Goal: Information Seeking & Learning: Learn about a topic

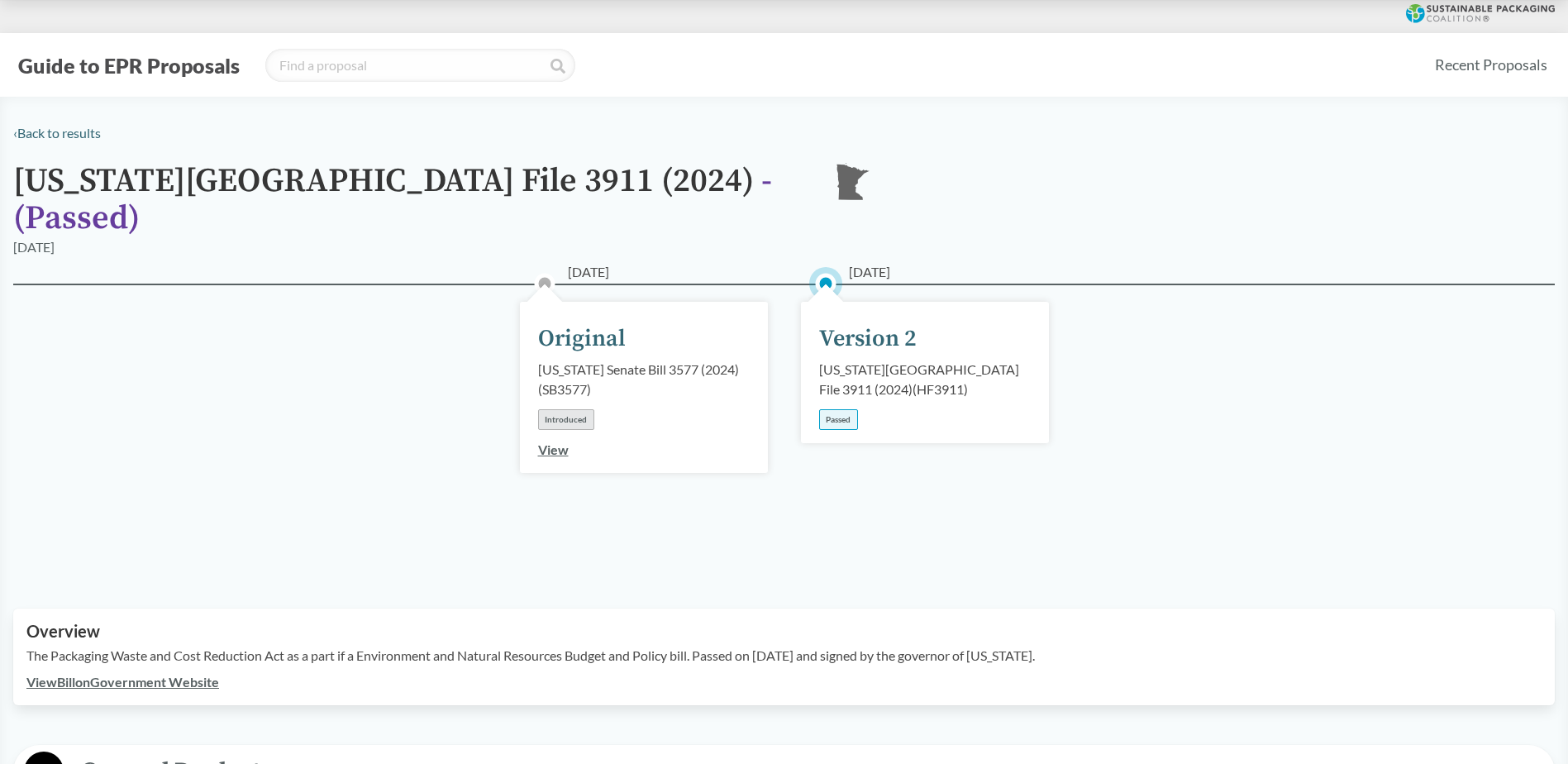
click at [876, 321] on div "Version 2" at bounding box center [867, 339] width 98 height 35
